Goal: Task Accomplishment & Management: Complete application form

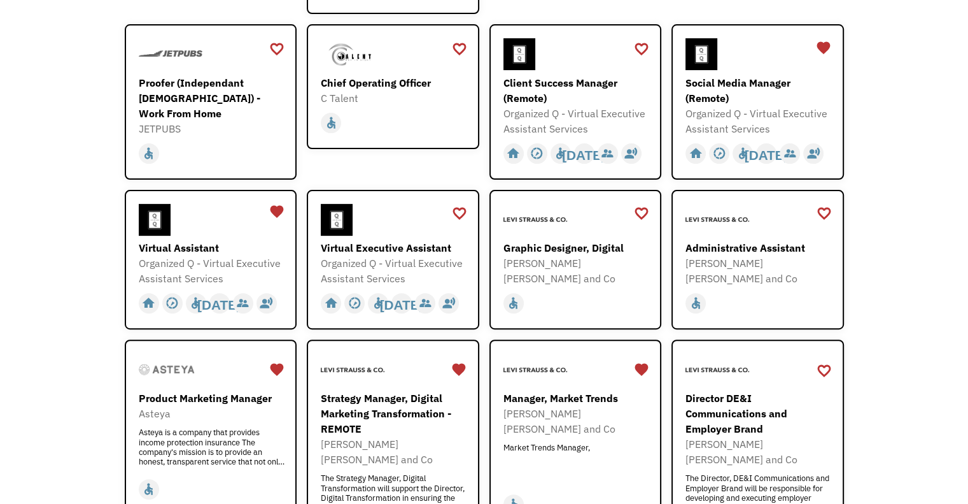
scroll to position [407, 0]
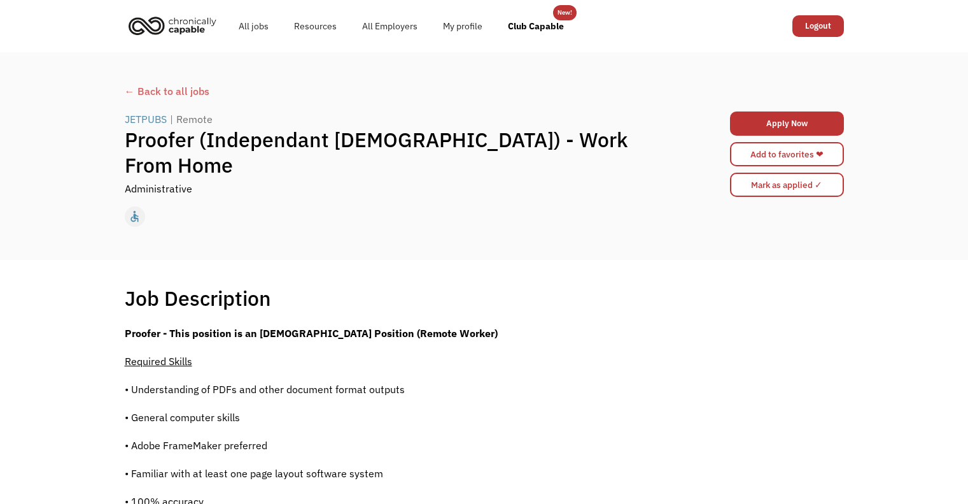
scroll to position [141, 0]
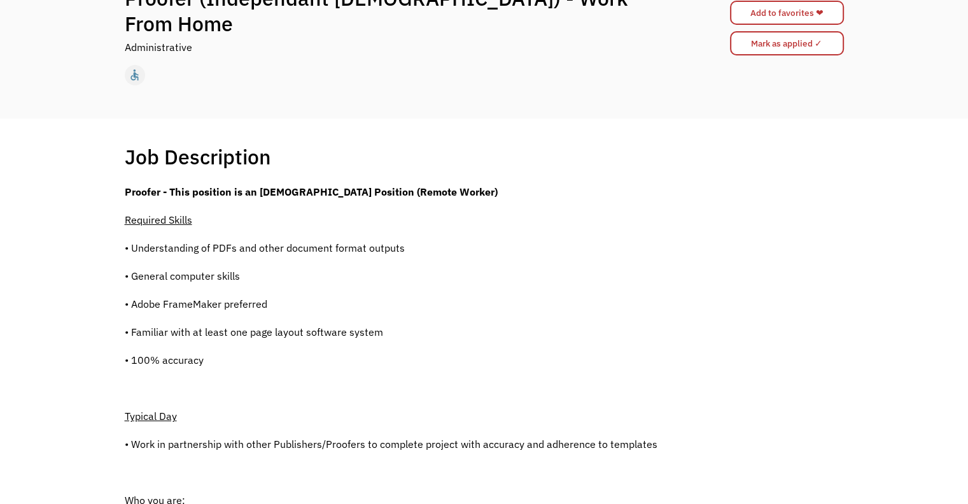
click at [342, 63] on div "home slow_motion_video accessible today not_interested supervisor_account recor…" at bounding box center [484, 75] width 719 height 24
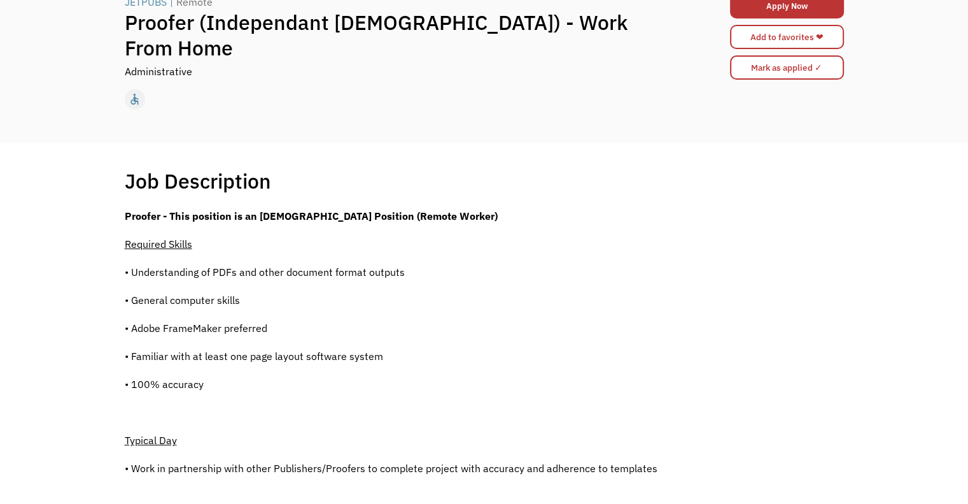
scroll to position [90, 0]
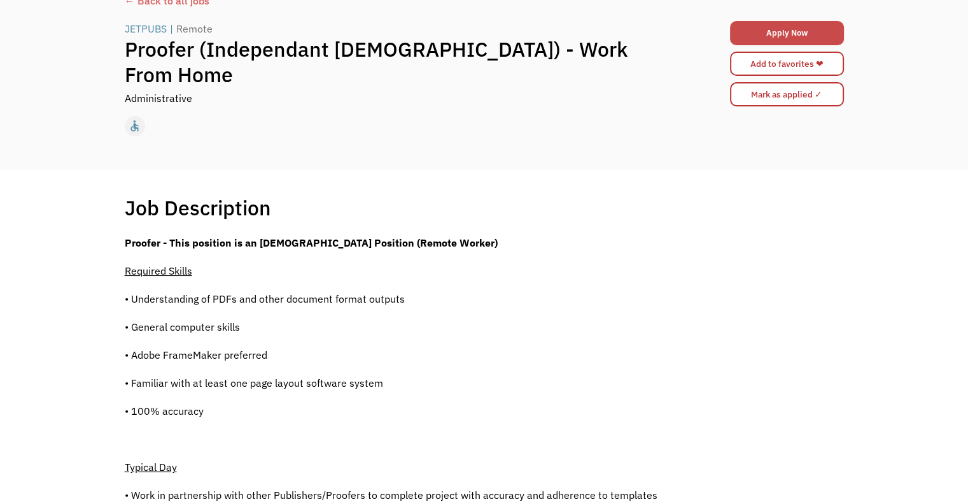
click at [781, 32] on link "Apply Now" at bounding box center [787, 33] width 114 height 24
